Goal: Task Accomplishment & Management: Complete application form

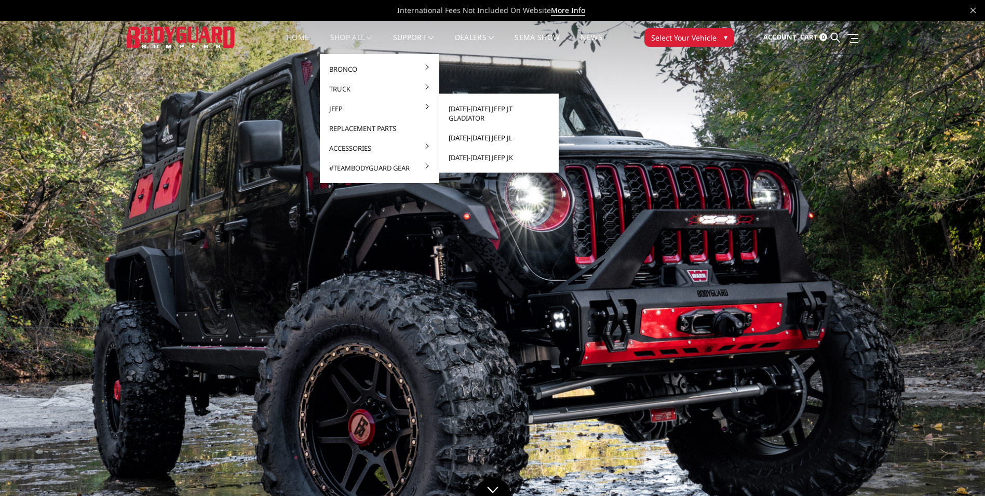
click at [488, 130] on link "[DATE]-[DATE] Jeep JL" at bounding box center [499, 138] width 111 height 20
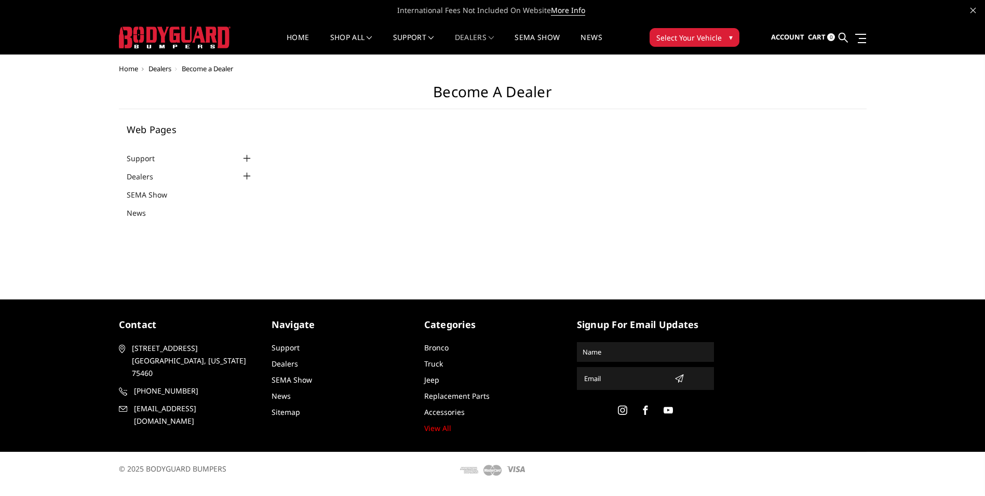
select select "US"
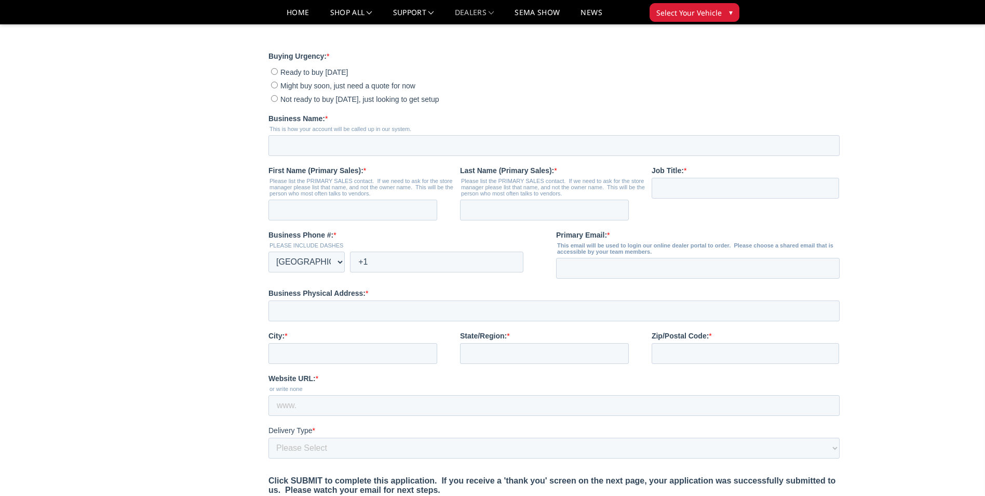
scroll to position [208, 0]
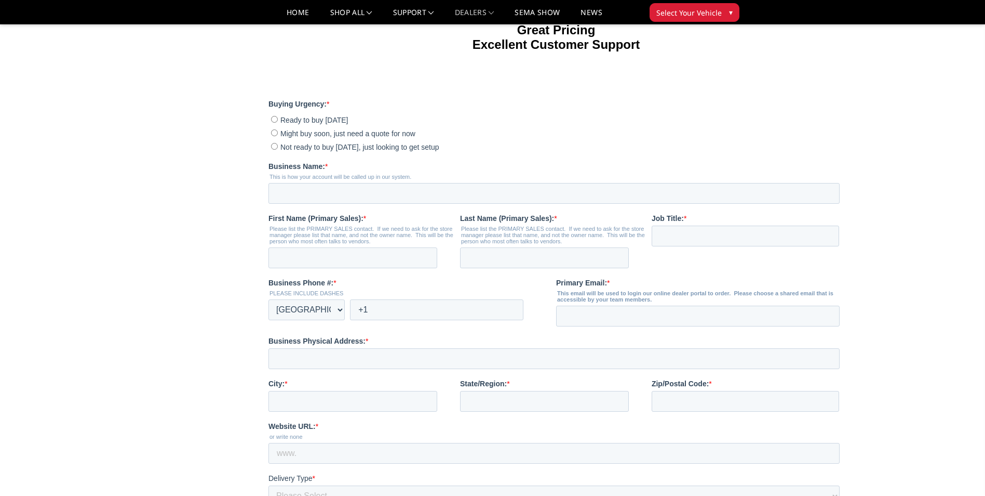
drag, startPoint x: 273, startPoint y: 176, endPoint x: 310, endPoint y: 202, distance: 45.5
click at [273, 150] on input "Not ready to buy today, just looking to get setup" at bounding box center [274, 146] width 7 height 7
radio input "true"
click at [318, 204] on input "Business Name: *" at bounding box center [554, 193] width 571 height 21
type input "Custom Converting Inc"
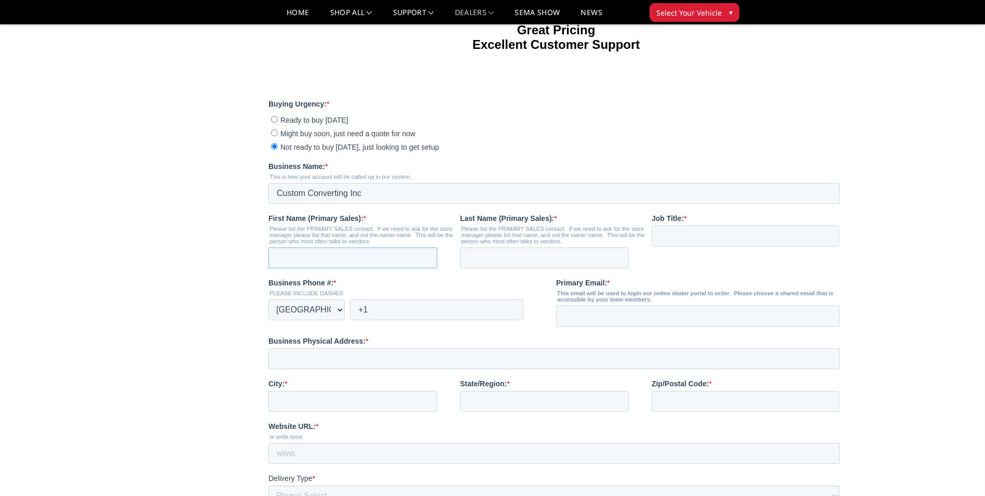
click at [332, 268] on input "First Name (Primary Sales): *" at bounding box center [353, 257] width 169 height 21
type input "donna"
click at [489, 268] on input "Last Name (Primary Sales): *" at bounding box center [544, 257] width 169 height 21
type input "krauss"
click at [680, 246] on input "Job Title: *" at bounding box center [746, 235] width 188 height 21
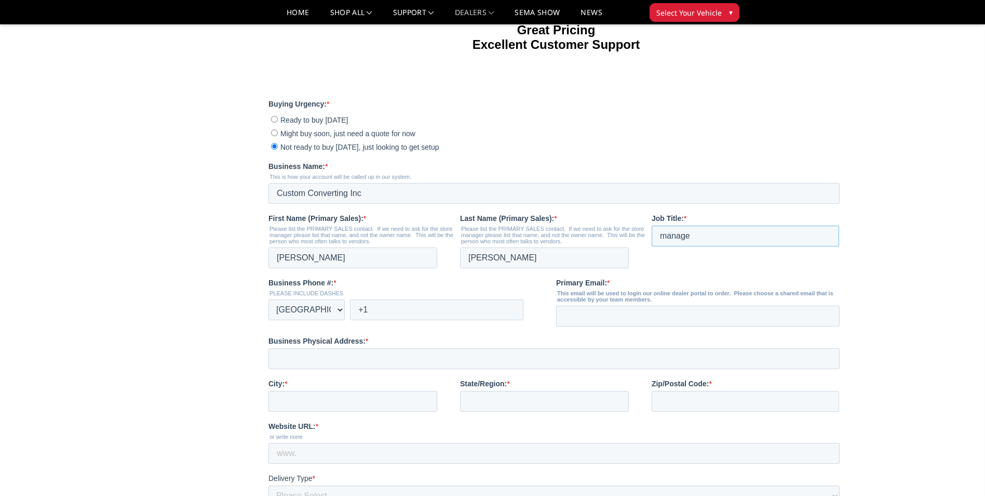
type input "manage"
click at [388, 320] on input "+1" at bounding box center [437, 309] width 174 height 21
type input "+1 4348477000"
click at [601, 326] on input "Primary Email: *" at bounding box center [698, 315] width 284 height 21
type input "customconverting@comcast.net"
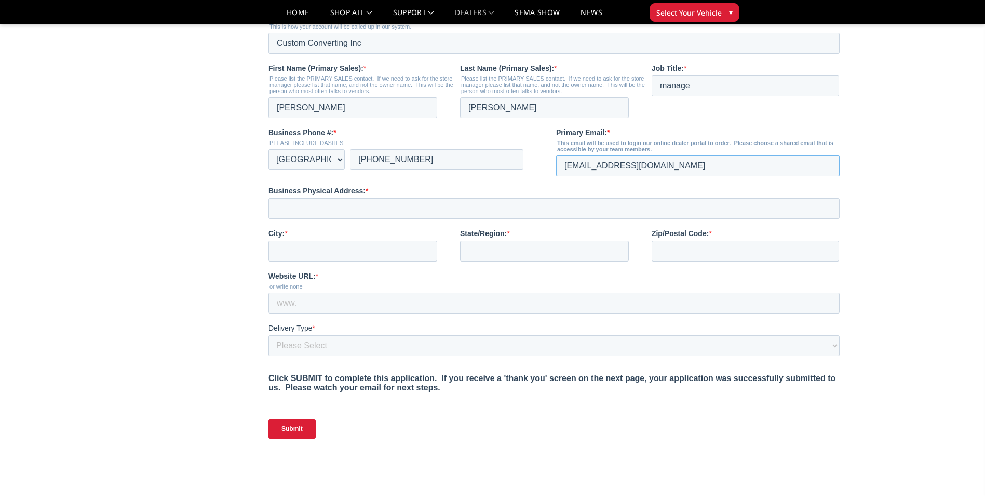
scroll to position [364, 0]
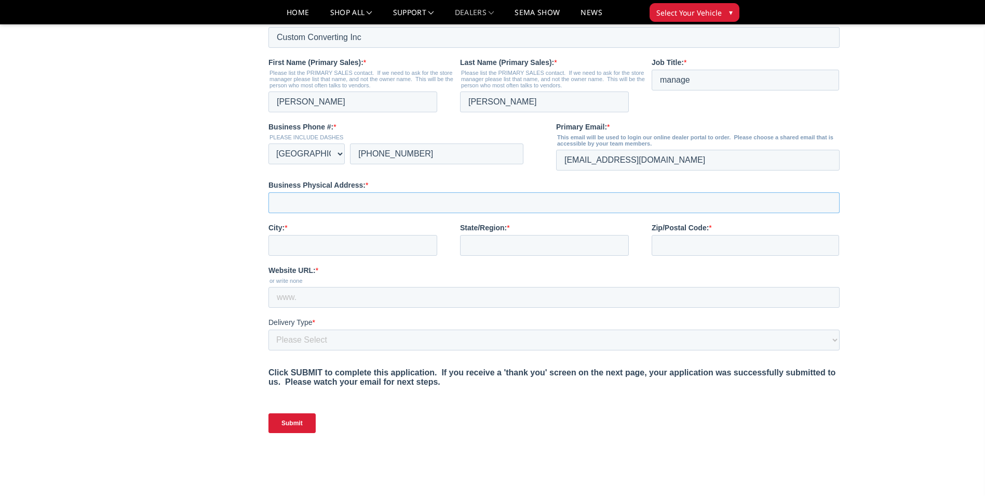
click at [296, 213] on input "Business Physical Address: *" at bounding box center [554, 202] width 571 height 21
type input "3235 Odd Fellows Road Lynchburg VA 24501"
click at [314, 256] on input "City: *" at bounding box center [353, 245] width 169 height 21
type input "Lynchburg"
click at [498, 256] on input "State/Region: *" at bounding box center [544, 245] width 169 height 21
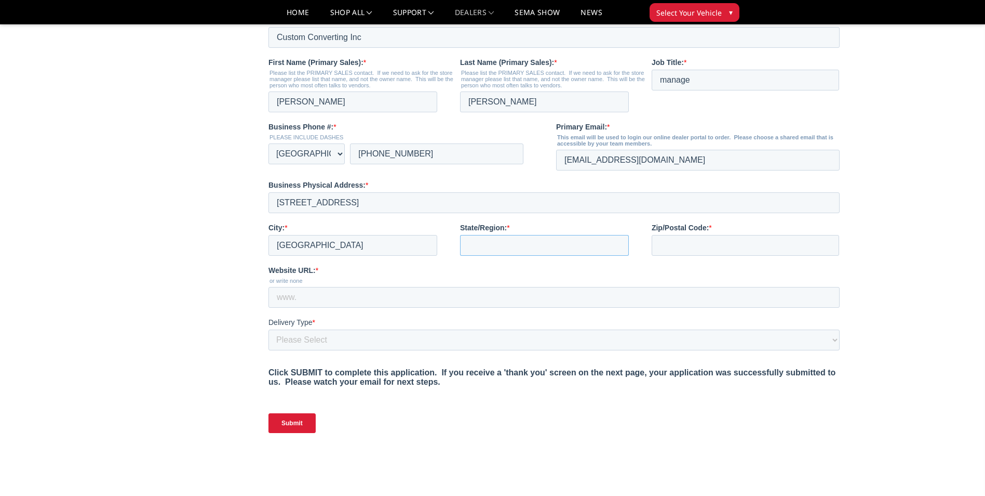
type input "VA"
click at [678, 256] on input "Zip/Postal Code: *" at bounding box center [746, 245] width 188 height 21
type input "24501"
click at [305, 308] on input "Website URL: *" at bounding box center [554, 297] width 571 height 21
type input "customconverting.net"
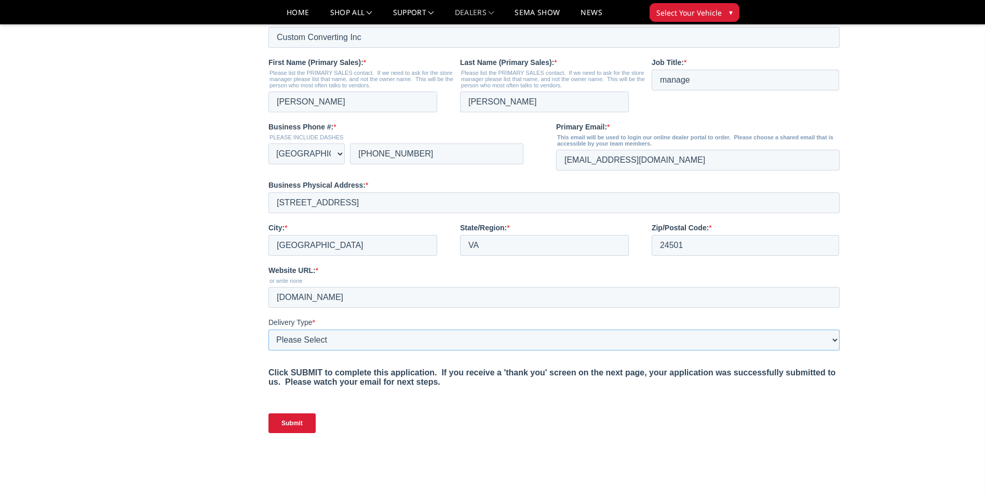
click at [330, 350] on select "Please Select Yes, I need a liftgate No, I have a forklift and/or dock" at bounding box center [554, 339] width 571 height 21
select select "I have a forklift"
click at [269, 350] on select "Please Select Yes, I need a liftgate No, I have a forklift and/or dock" at bounding box center [554, 339] width 571 height 21
click at [295, 433] on input "Submit" at bounding box center [292, 423] width 47 height 20
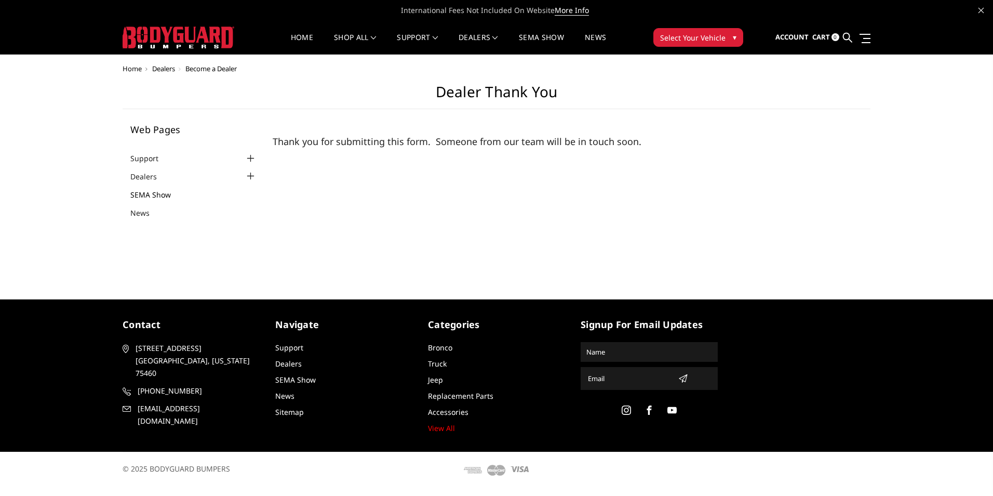
click at [156, 195] on link "SEMA Show" at bounding box center [157, 194] width 54 height 11
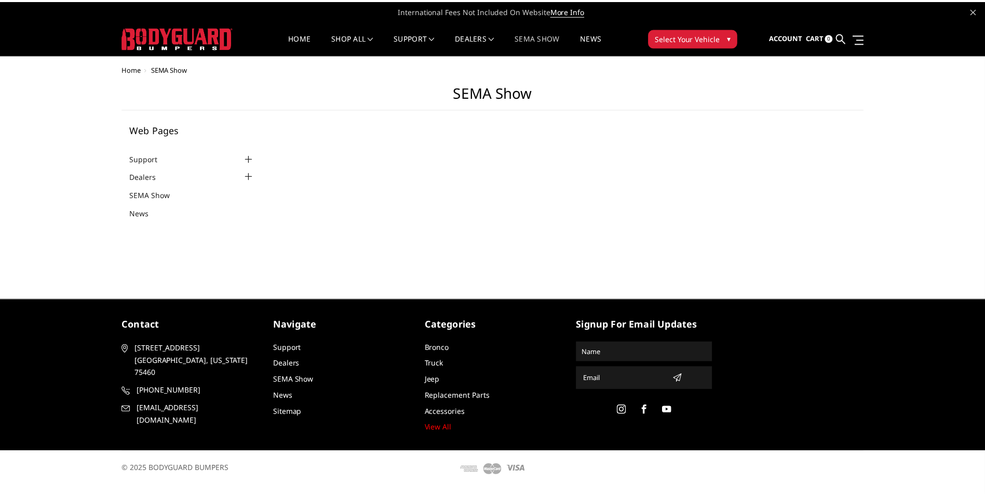
select select "US"
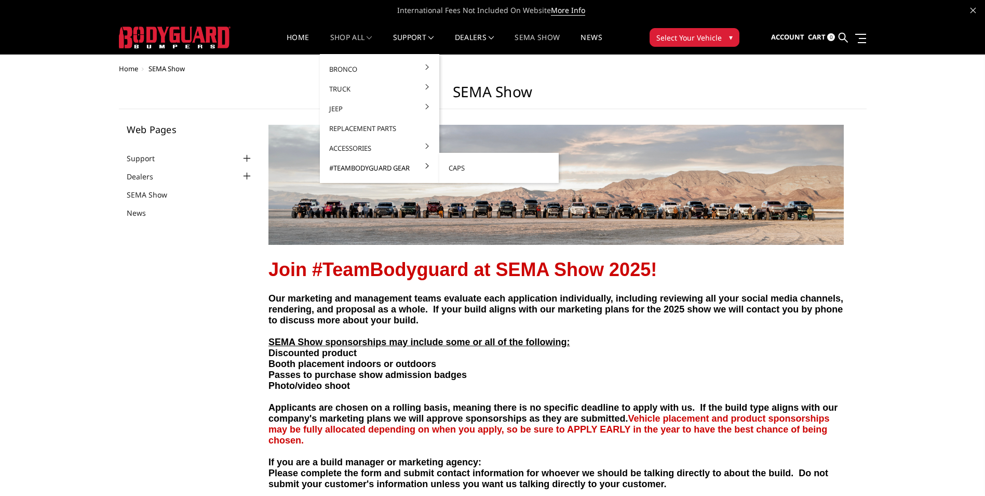
click at [369, 170] on link "#TeamBodyguard Gear" at bounding box center [379, 168] width 111 height 20
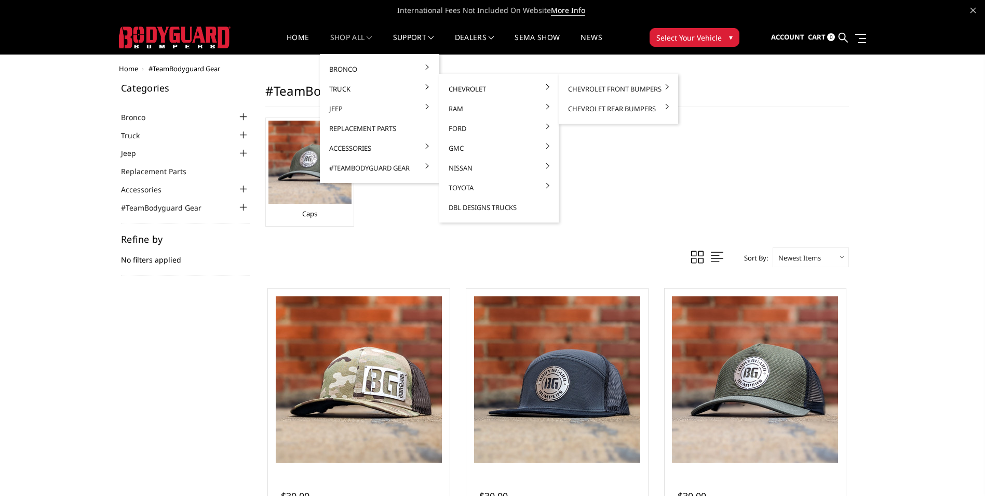
click at [452, 89] on link "Chevrolet" at bounding box center [499, 89] width 111 height 20
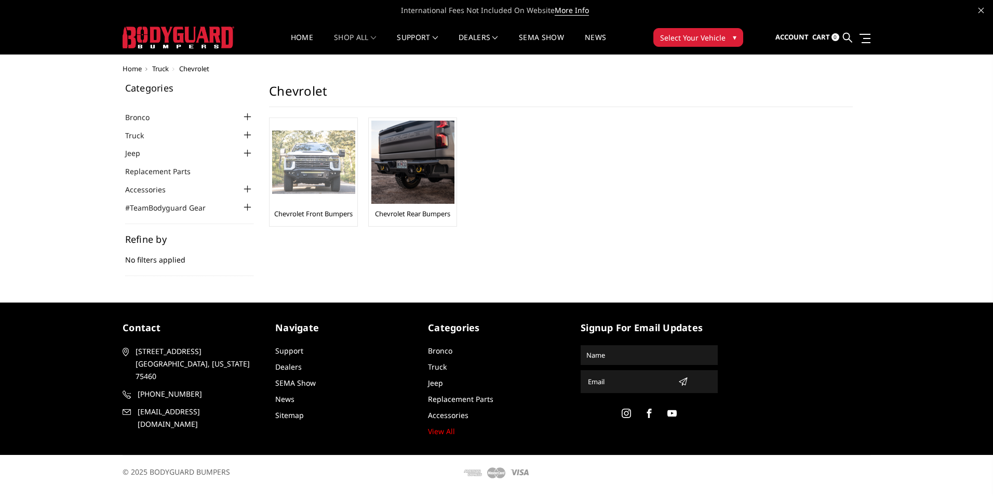
click at [304, 170] on img at bounding box center [313, 162] width 83 height 64
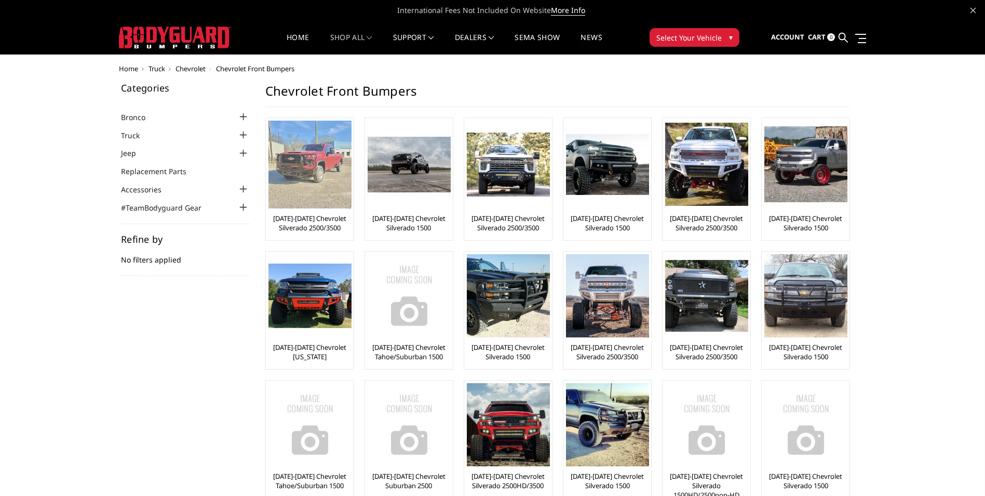
click at [300, 225] on link "[DATE]-[DATE] Chevrolet Silverado 2500/3500" at bounding box center [310, 223] width 83 height 19
